Goal: Check status: Check status

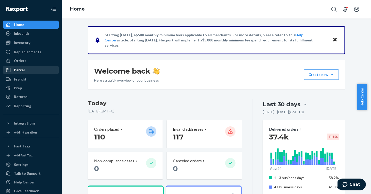
click at [28, 72] on div "Parcel" at bounding box center [31, 69] width 55 height 7
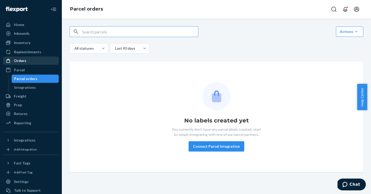
click at [26, 61] on div "Orders" at bounding box center [31, 60] width 55 height 7
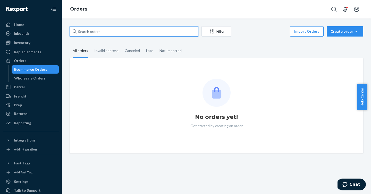
click at [120, 31] on input "text" at bounding box center [134, 31] width 129 height 10
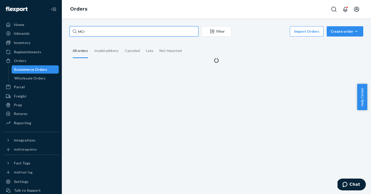
paste input "3170804"
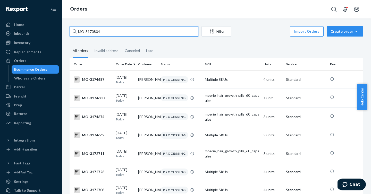
type input "MO-3170804"
